Goal: Information Seeking & Learning: Learn about a topic

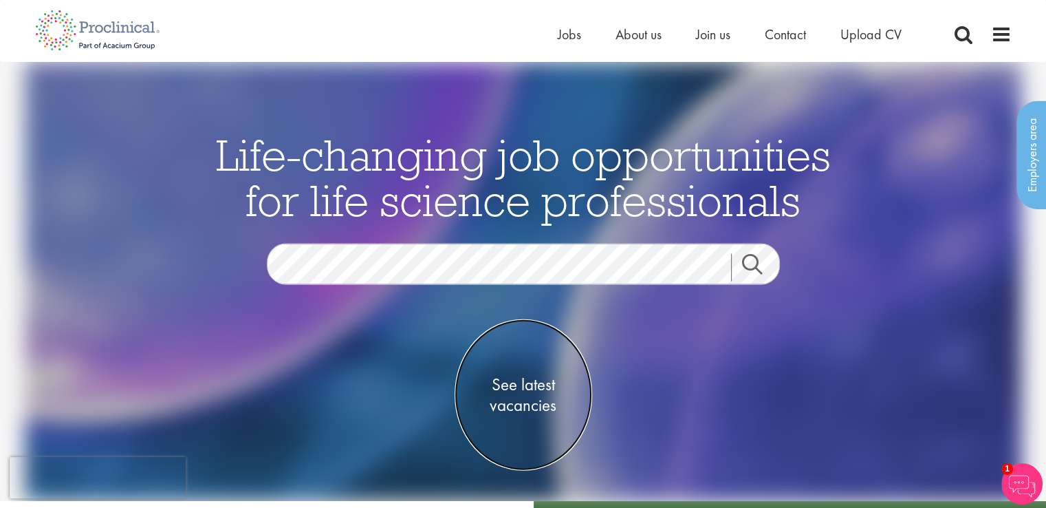
click at [538, 406] on span "See latest vacancies" at bounding box center [524, 393] width 138 height 41
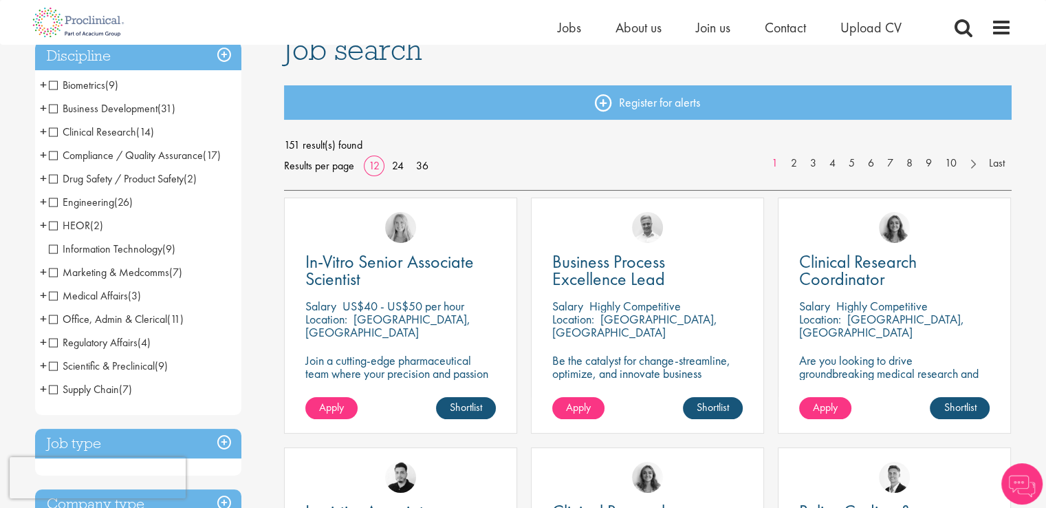
scroll to position [115, 0]
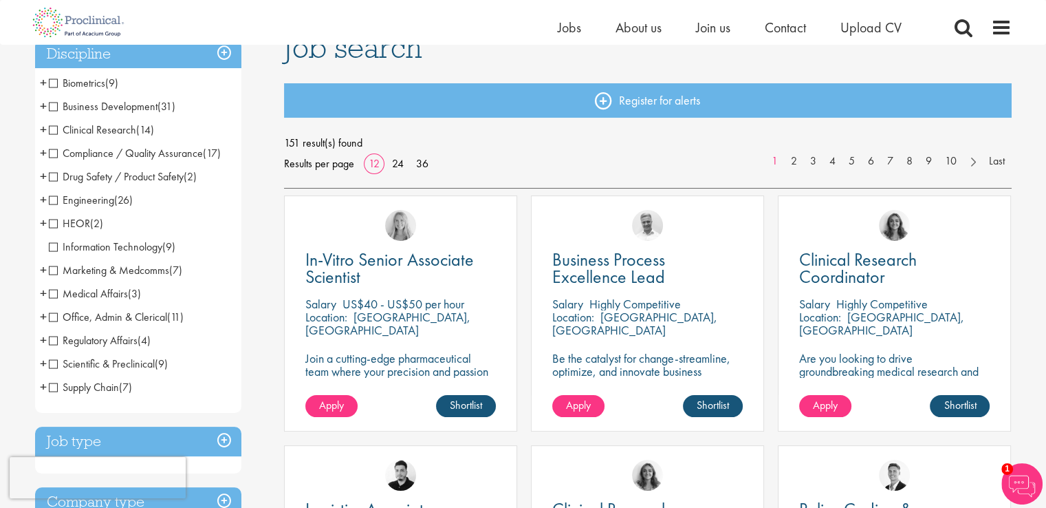
click at [51, 108] on span "Business Development" at bounding box center [103, 106] width 109 height 14
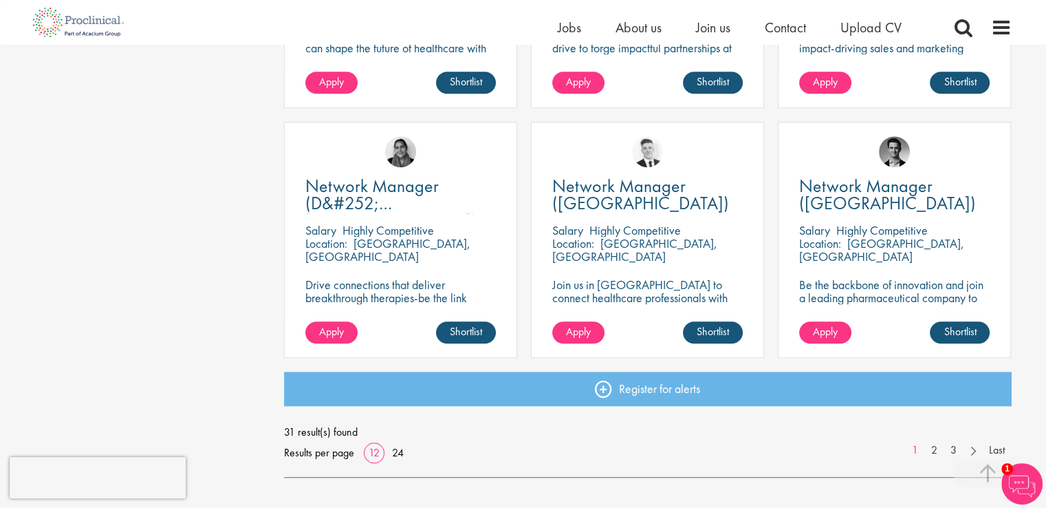
scroll to position [938, 0]
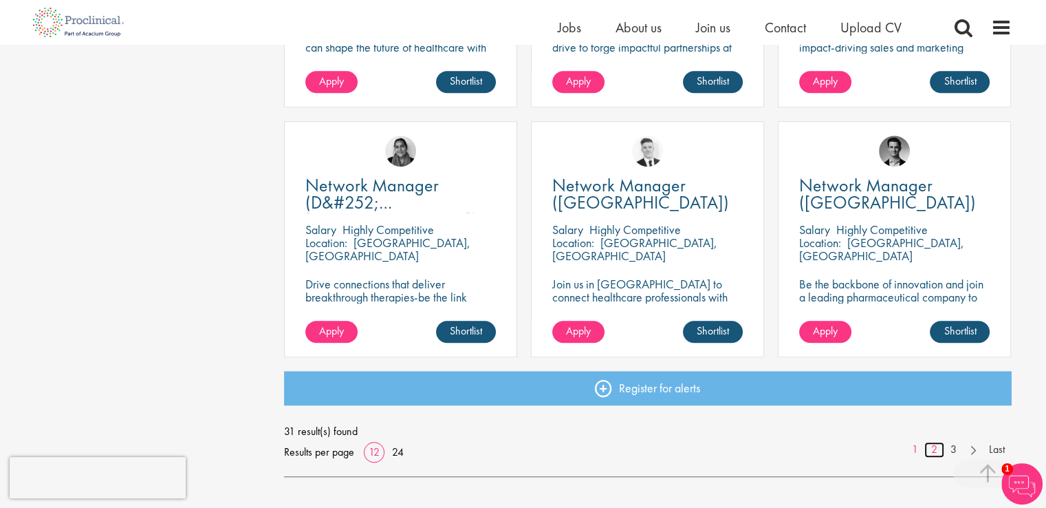
click at [934, 454] on link "2" at bounding box center [934, 450] width 20 height 16
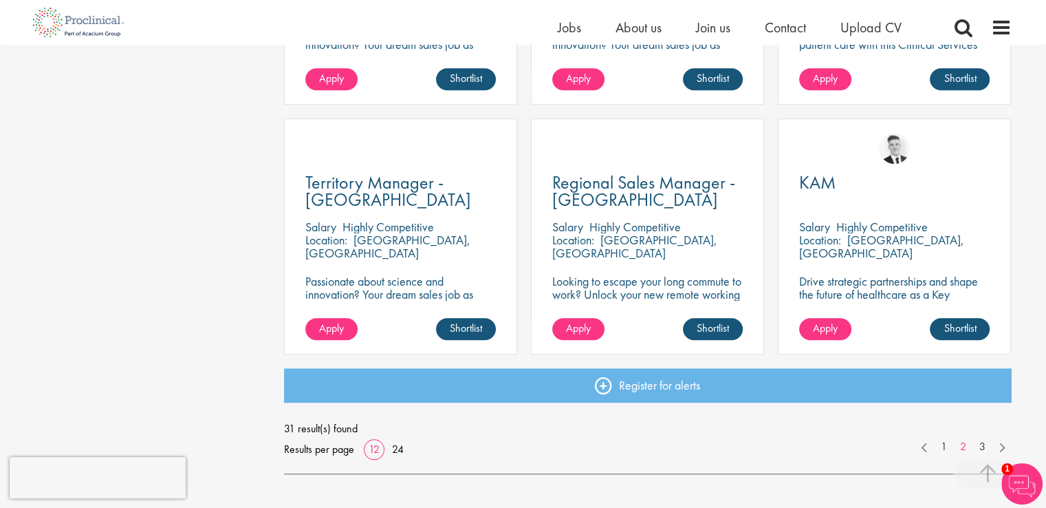
scroll to position [943, 0]
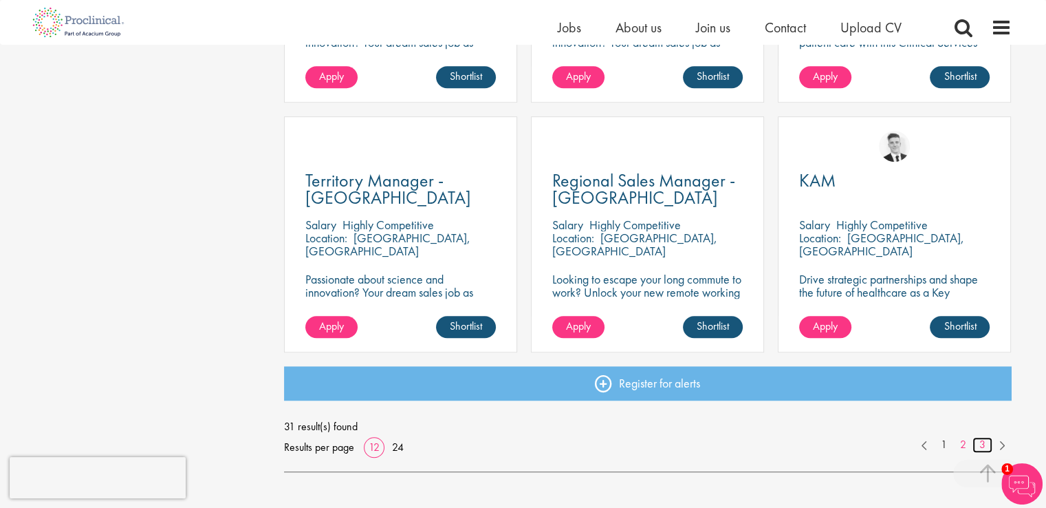
click at [981, 446] on link "3" at bounding box center [982, 445] width 20 height 16
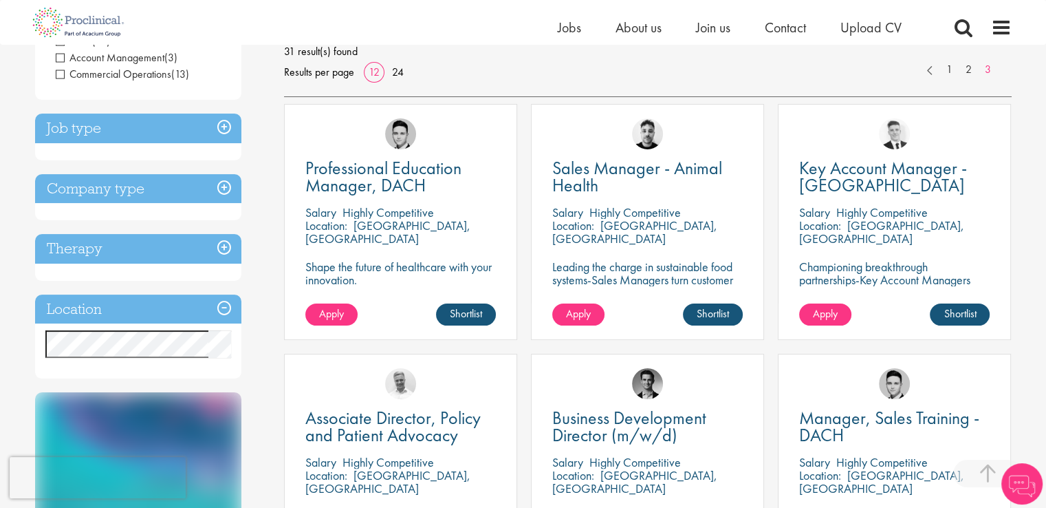
scroll to position [208, 0]
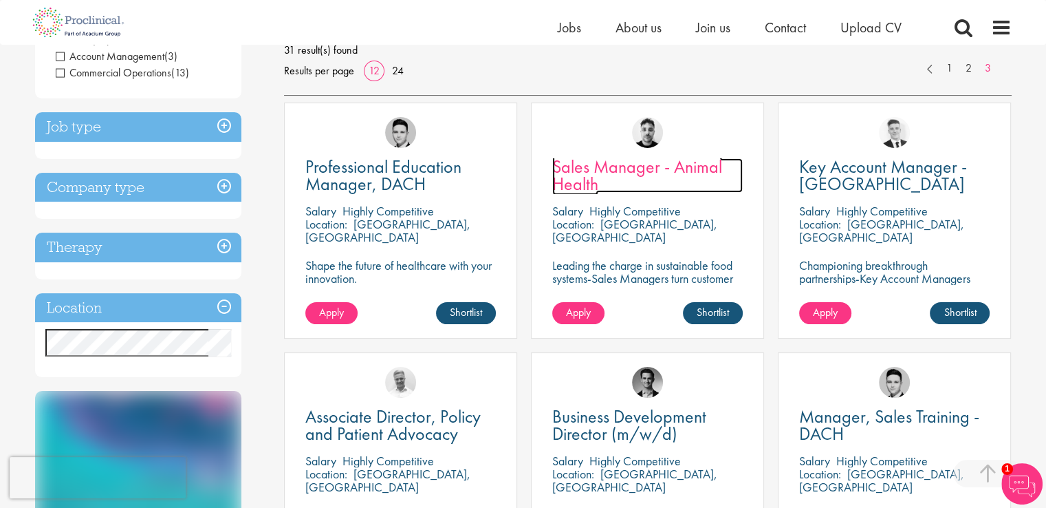
click at [586, 162] on span "Sales Manager - Animal Health" at bounding box center [637, 175] width 170 height 41
